Goal: Contribute content

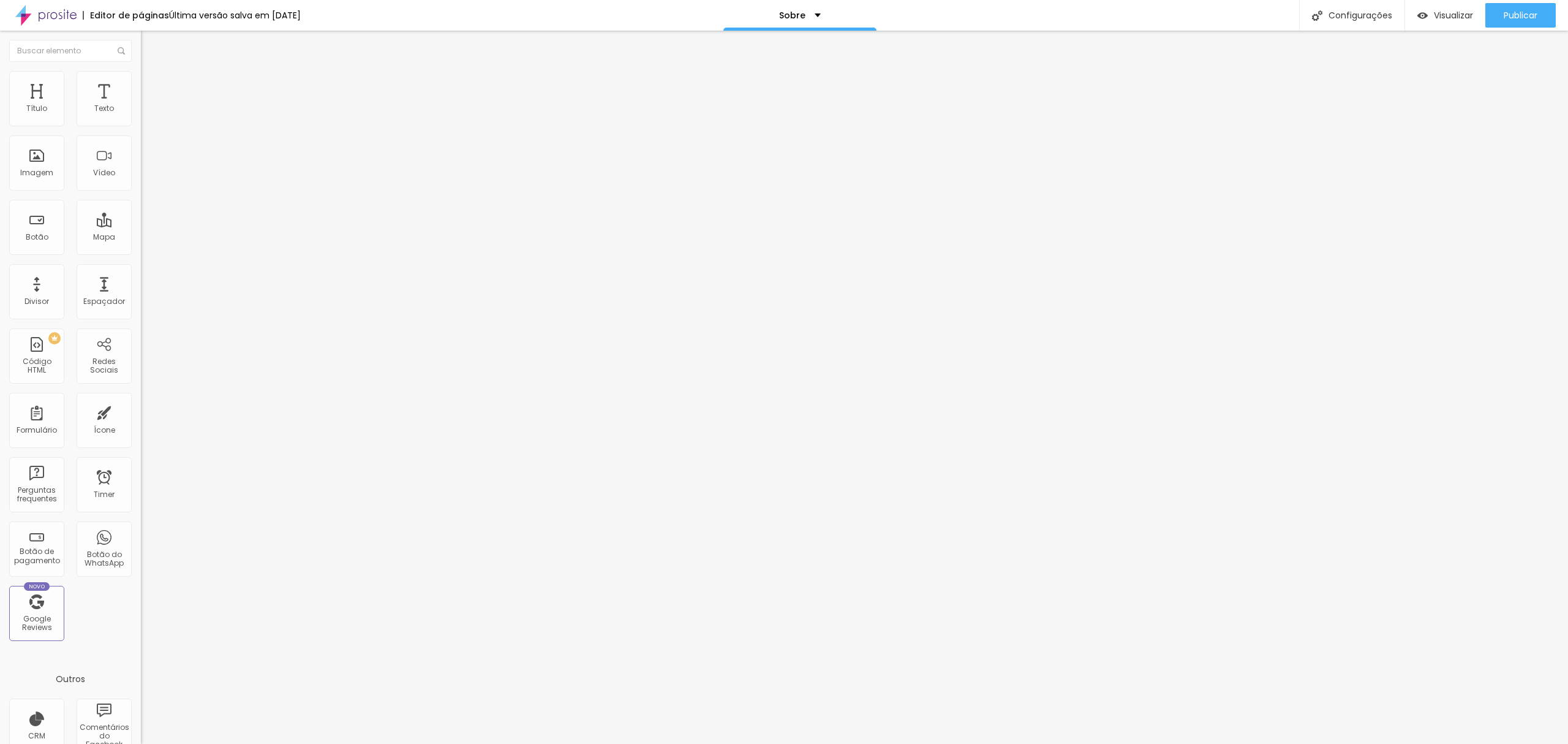
click at [141, 118] on button "button" at bounding box center [149, 110] width 18 height 13
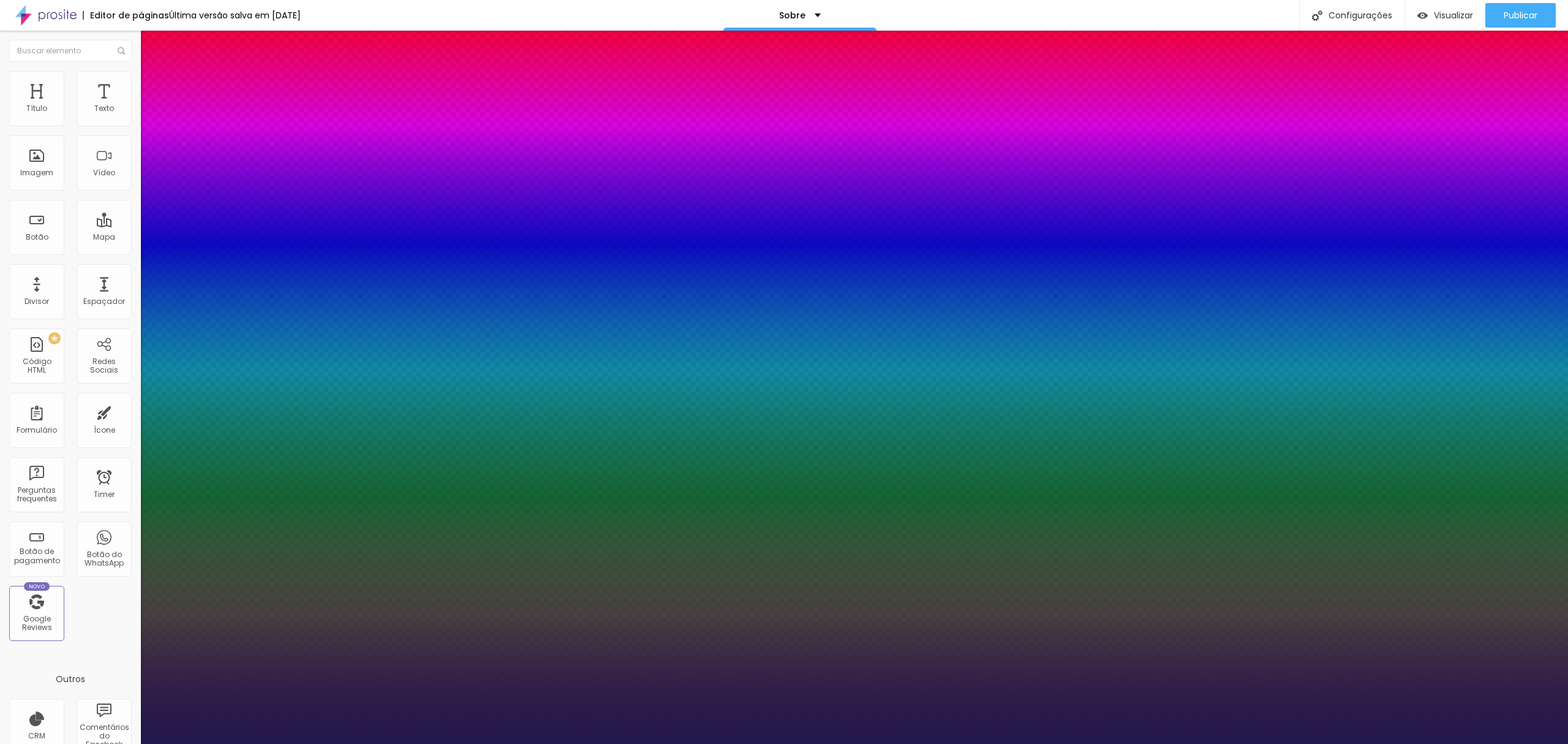
type input "1"
click at [674, 743] on div at bounding box center [784, 744] width 1568 height 0
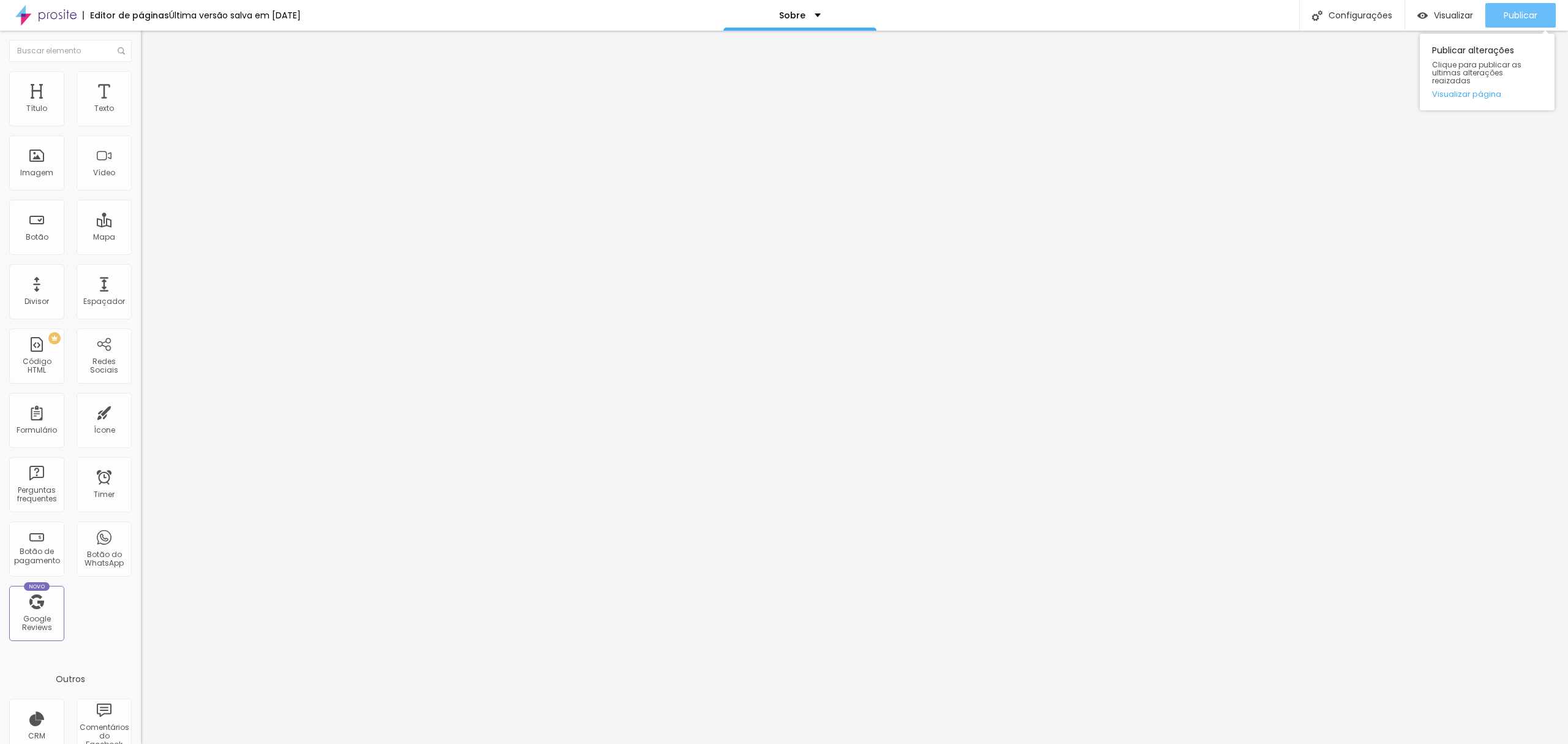
click at [1498, 13] on button "Publicar" at bounding box center [1520, 15] width 70 height 24
click at [141, 71] on img at bounding box center [145, 76] width 11 height 11
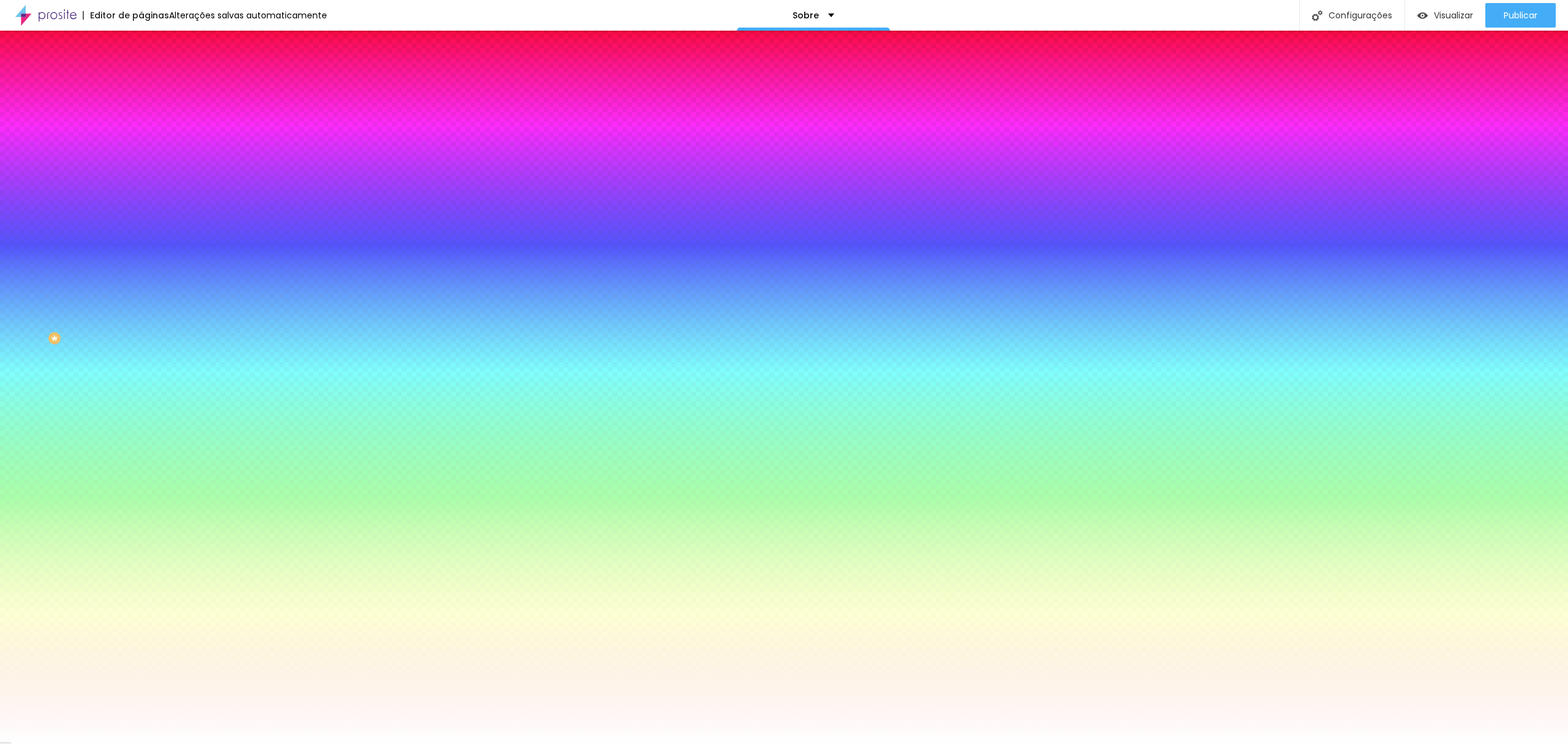
click at [141, 121] on input "#000000" at bounding box center [214, 123] width 147 height 13
click at [141, 117] on div at bounding box center [211, 117] width 141 height 0
type input "#FFFFFF"
drag, startPoint x: 28, startPoint y: 174, endPoint x: 0, endPoint y: 111, distance: 68.9
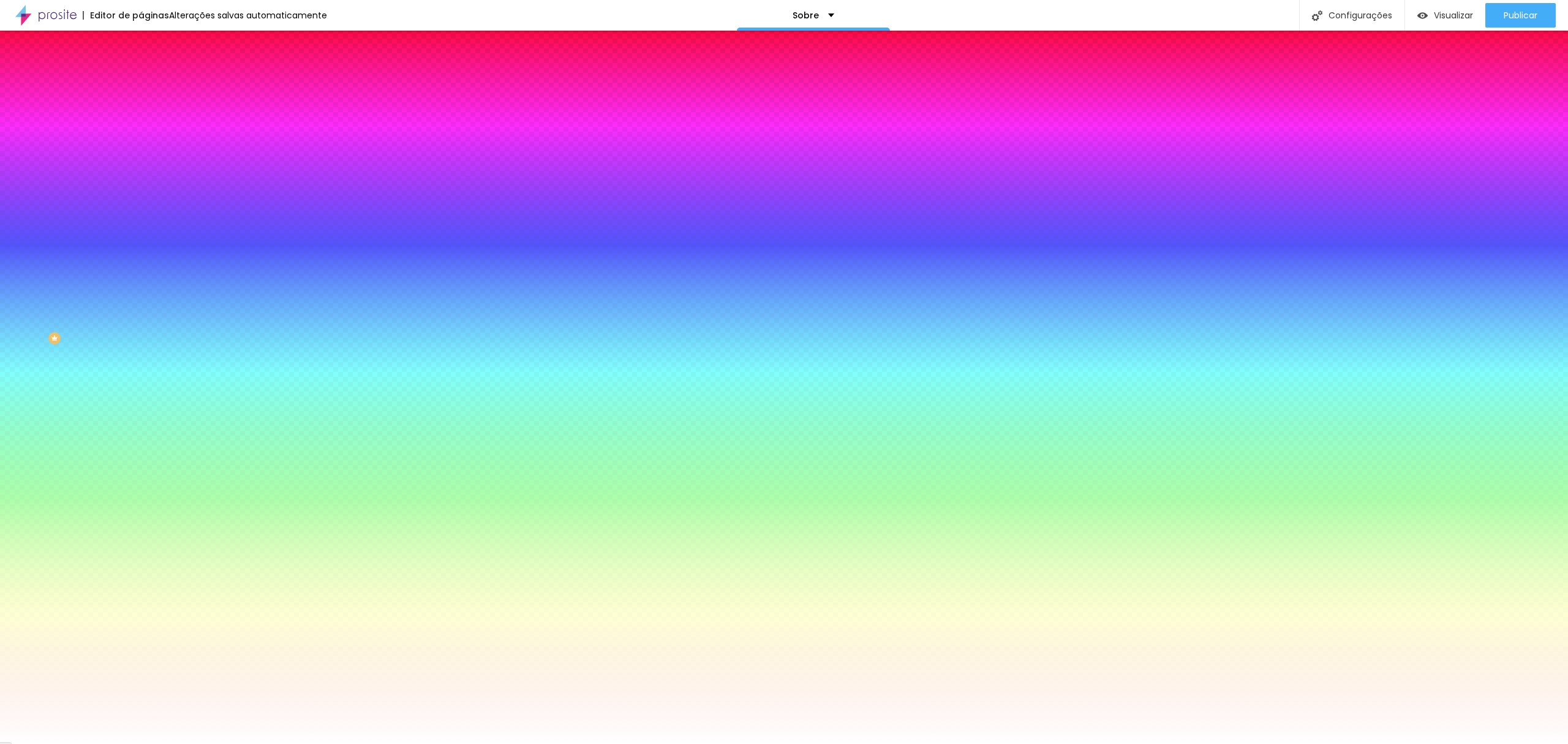
click at [141, 111] on div "Cor do icone Voltar ao padrão #FFFFFF Cor de fundo Voltar ao padrão #FFFFFF Bor…" at bounding box center [211, 232] width 141 height 274
click at [141, 117] on div at bounding box center [211, 117] width 141 height 0
drag, startPoint x: 123, startPoint y: 170, endPoint x: 123, endPoint y: 253, distance: 83.0
click at [141, 253] on div "Editar Ícone Conteúdo Estilo Avançado Cor do icone Voltar ao padrão #FFFFFF Cor…" at bounding box center [211, 387] width 141 height 714
click at [141, 310] on div "Editar Ícone Conteúdo Estilo Avançado Cor do icone Voltar ao padrão #FFFFFF Cor…" at bounding box center [211, 387] width 141 height 714
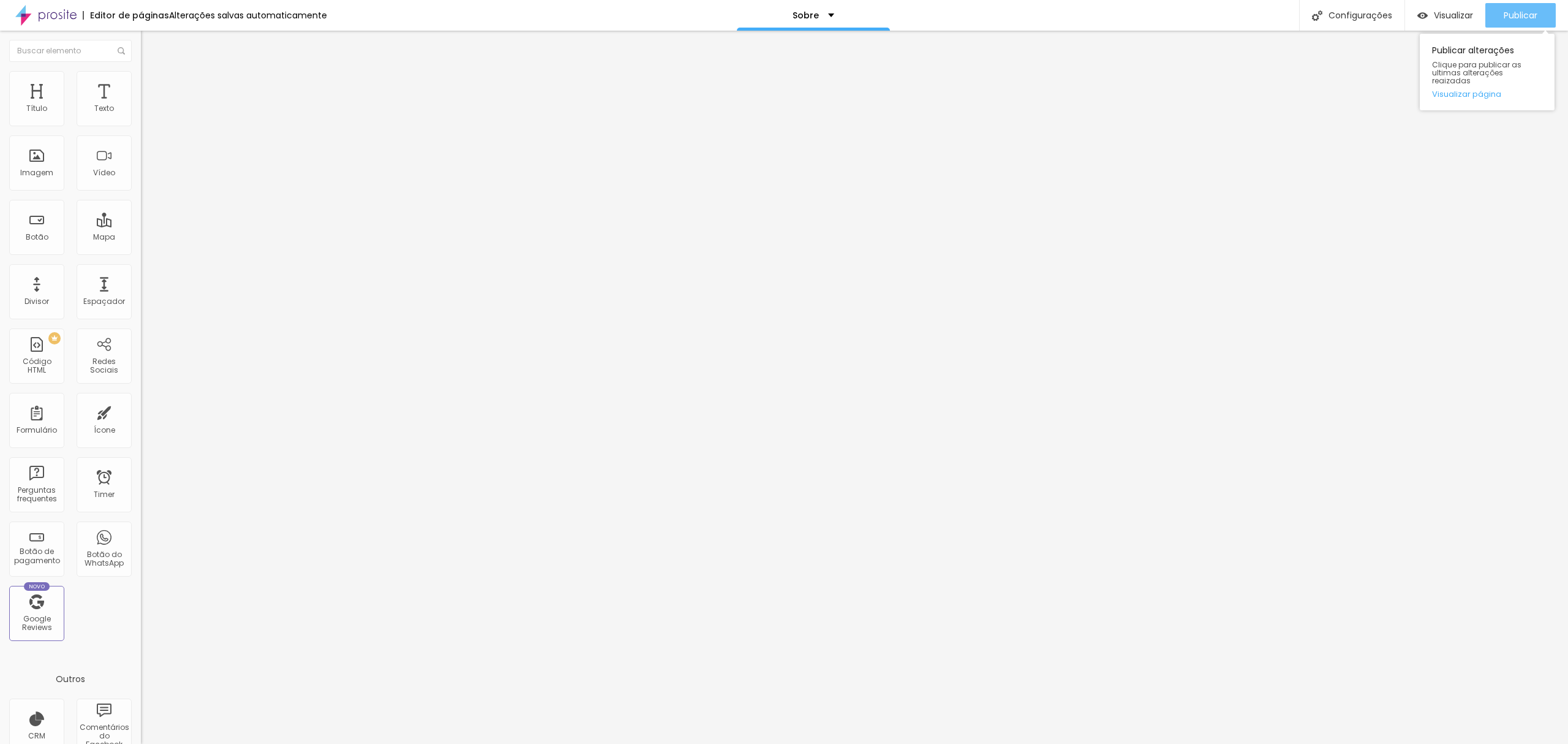
click at [1522, 6] on div "Publicar" at bounding box center [1520, 15] width 34 height 24
click at [141, 182] on button "button" at bounding box center [149, 175] width 18 height 13
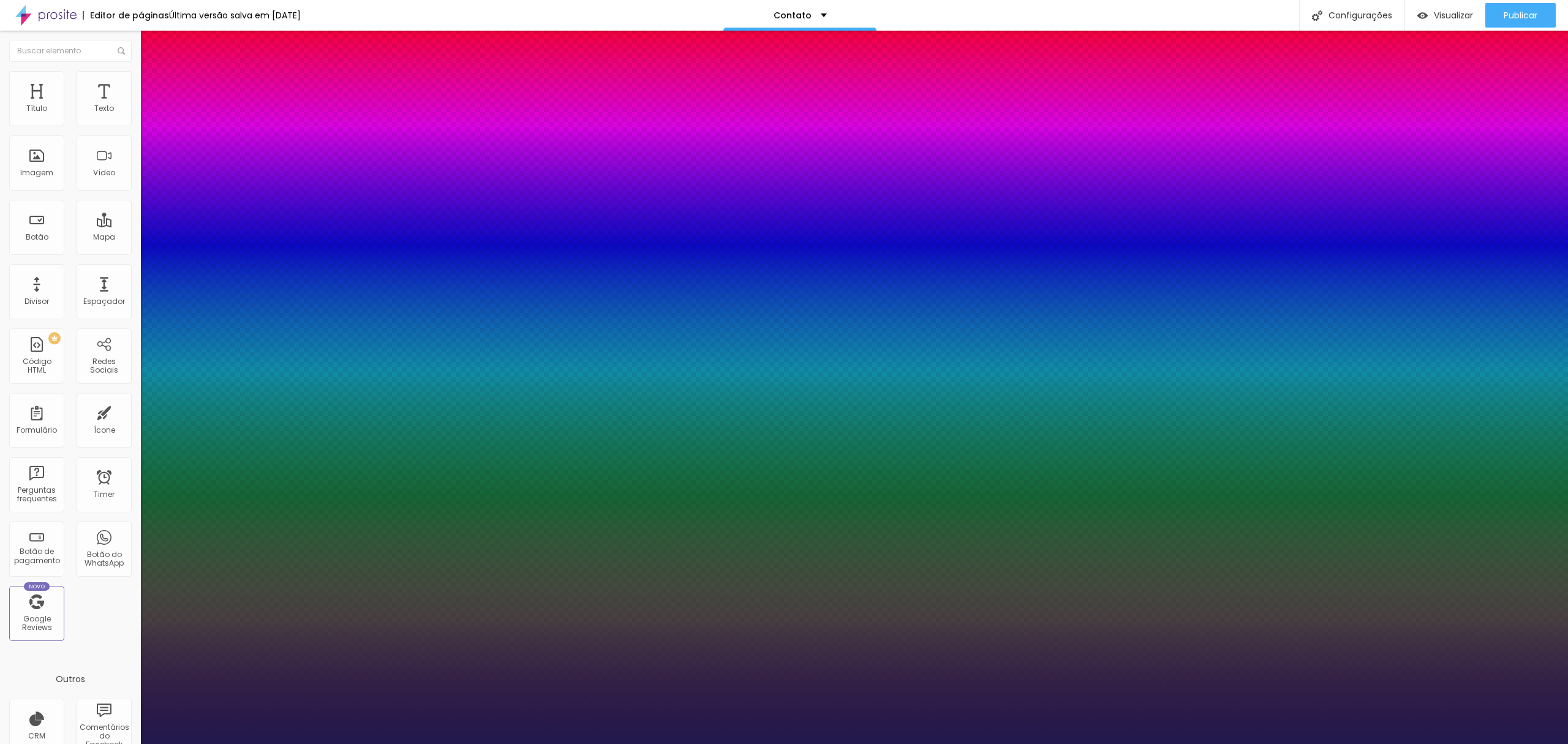
type input "1"
click at [905, 743] on div at bounding box center [784, 744] width 1568 height 0
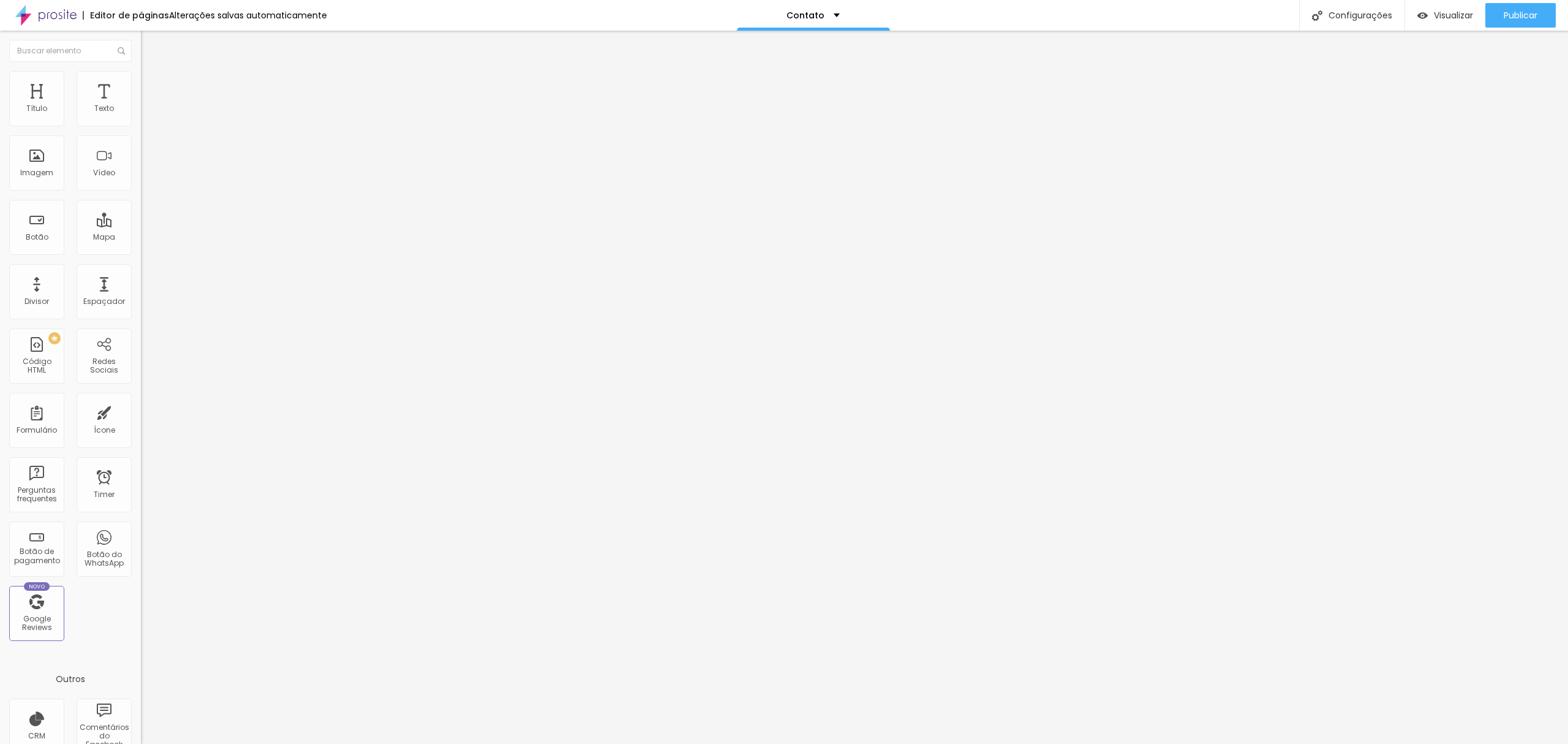
click at [141, 83] on img at bounding box center [145, 88] width 11 height 11
click at [141, 73] on li "Estilo" at bounding box center [211, 77] width 141 height 13
click at [1505, 20] on span "Publicar" at bounding box center [1520, 16] width 34 height 10
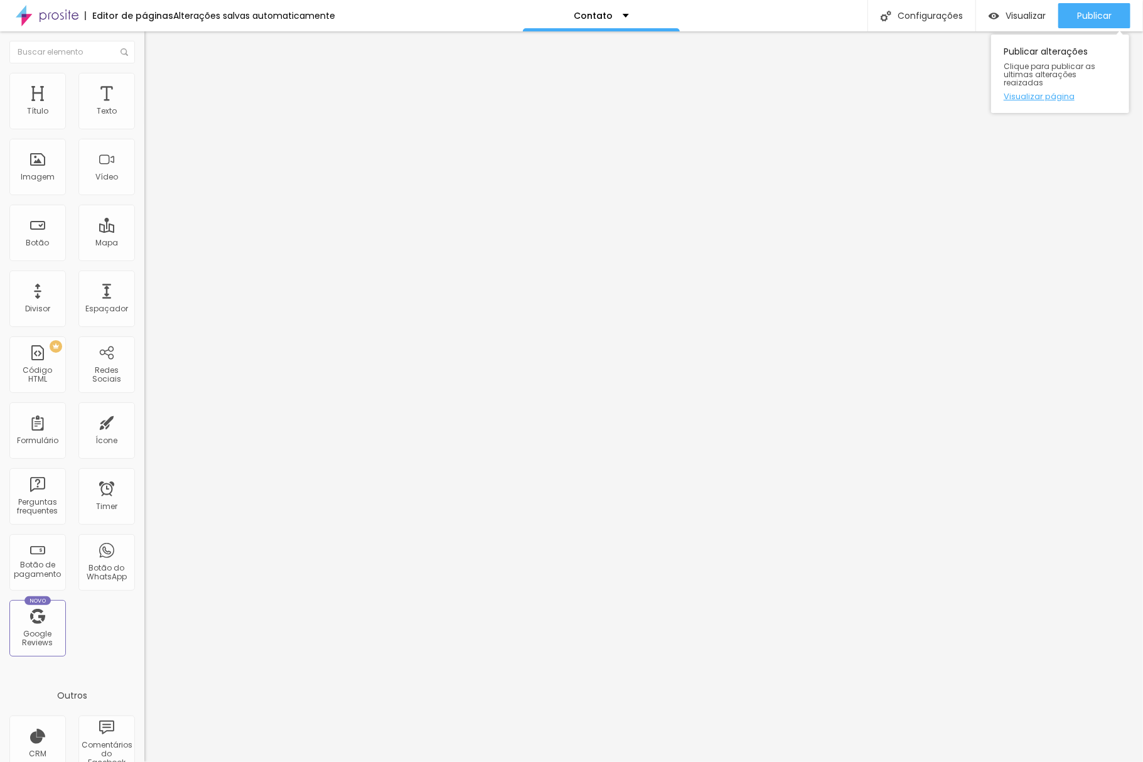
click at [1053, 92] on link "Visualizar página" at bounding box center [1060, 96] width 113 height 8
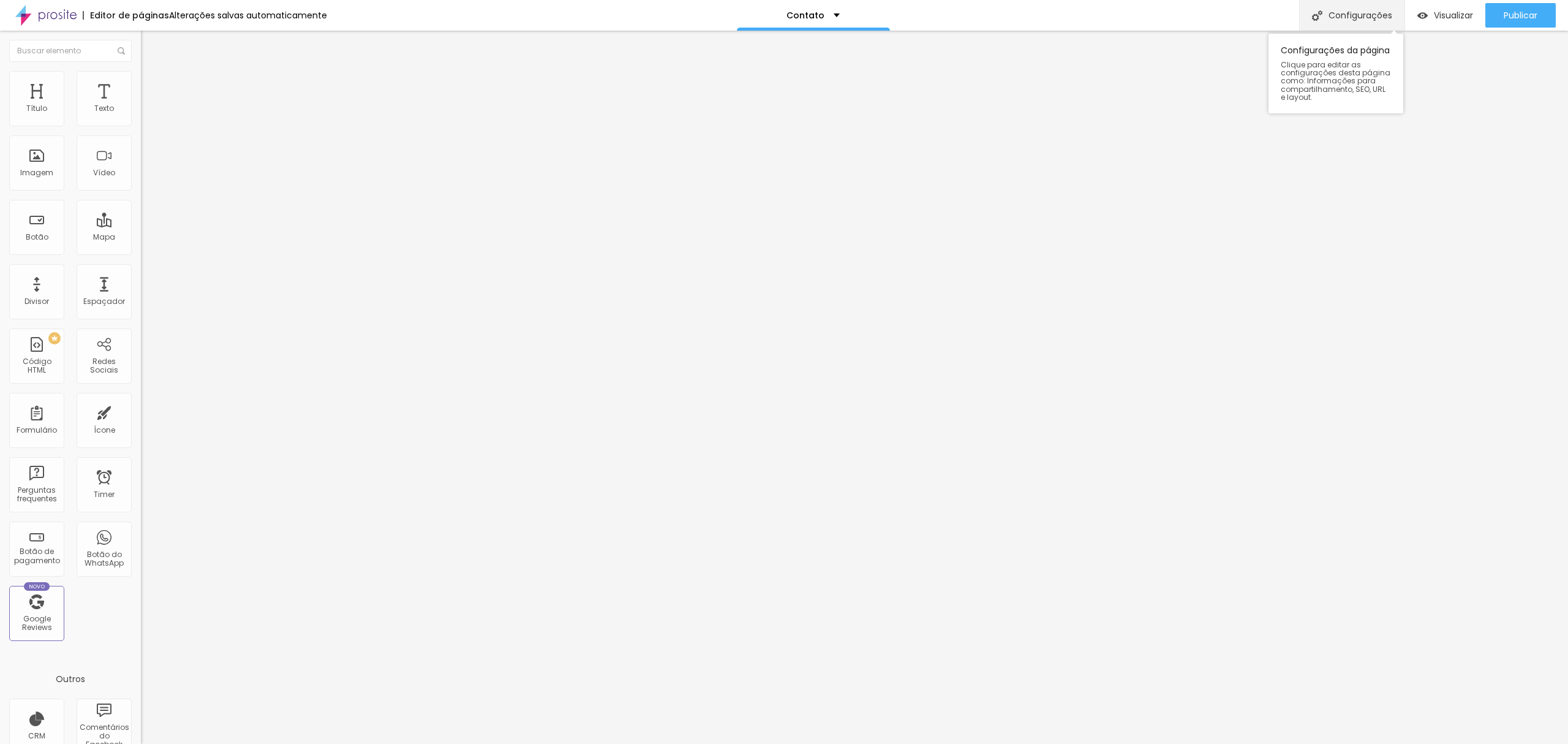
click at [1375, 9] on div "Configurações" at bounding box center [1351, 15] width 105 height 30
